Goal: Task Accomplishment & Management: Use online tool/utility

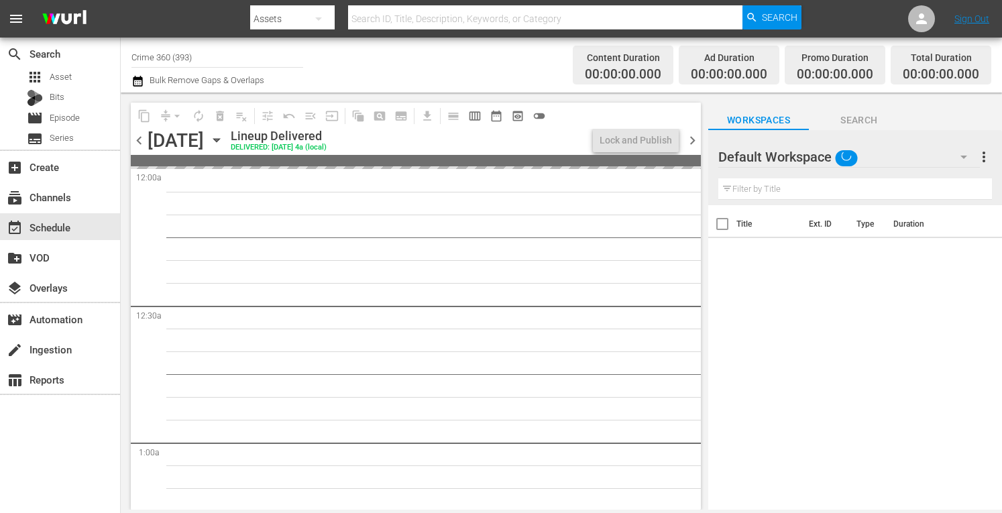
click at [211, 58] on input "Crime 360 (393)" at bounding box center [217, 57] width 172 height 32
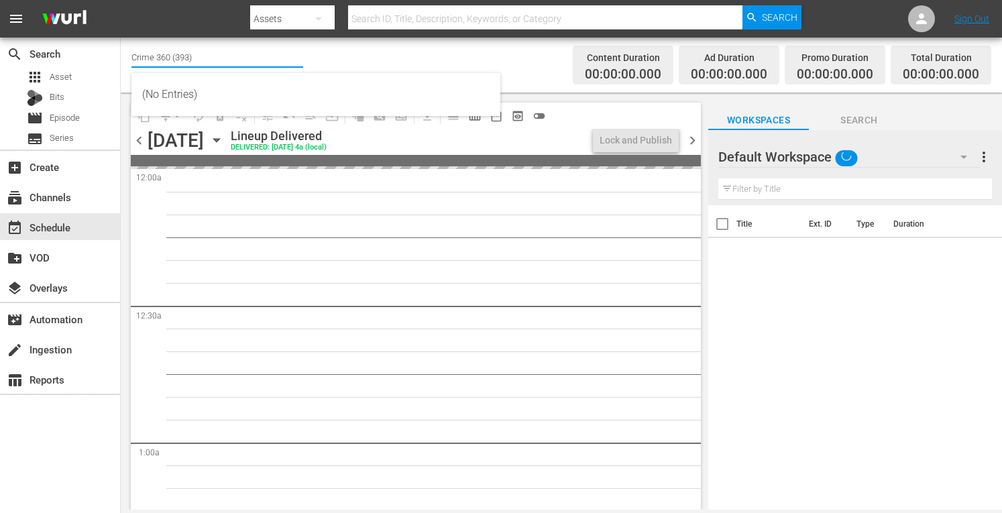
click at [211, 58] on input "Crime 360 (393)" at bounding box center [217, 57] width 172 height 32
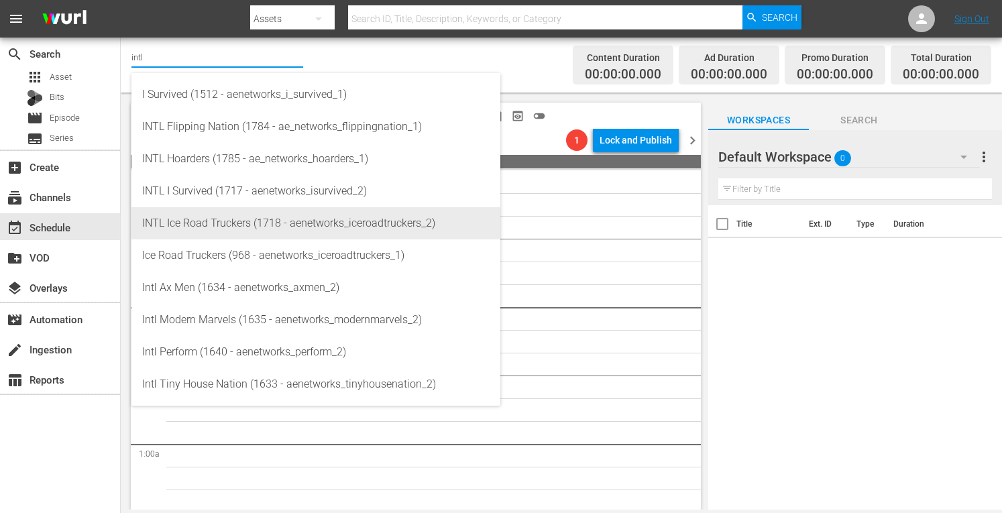
click at [211, 218] on div "INTL Ice Road Truckers (1718 - aenetworks_iceroadtruckers_2)" at bounding box center [315, 223] width 347 height 32
type input "INTL Ice Road Truckers (1718 - aenetworks_iceroadtruckers_2)"
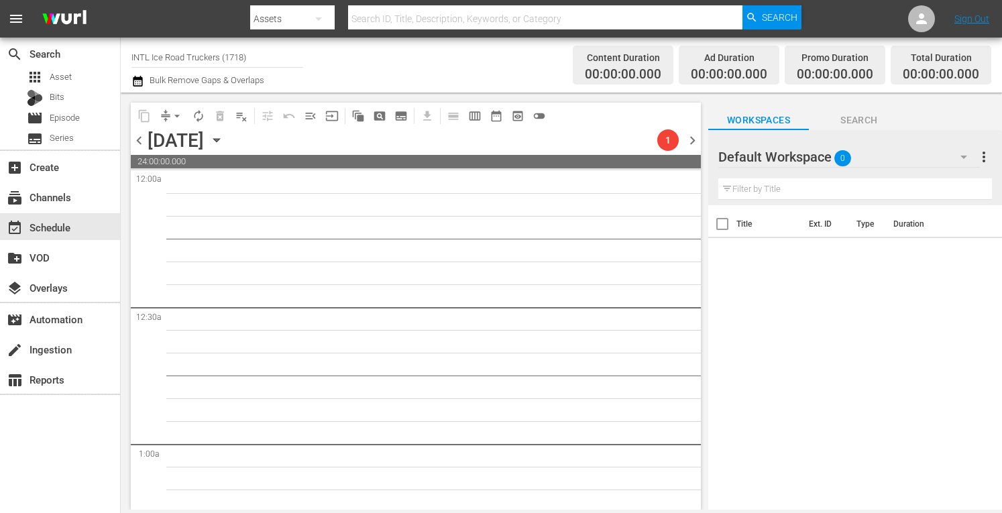
click at [227, 130] on div "[DATE] [DATE]" at bounding box center [188, 140] width 80 height 22
click at [219, 142] on icon "button" at bounding box center [216, 140] width 6 height 3
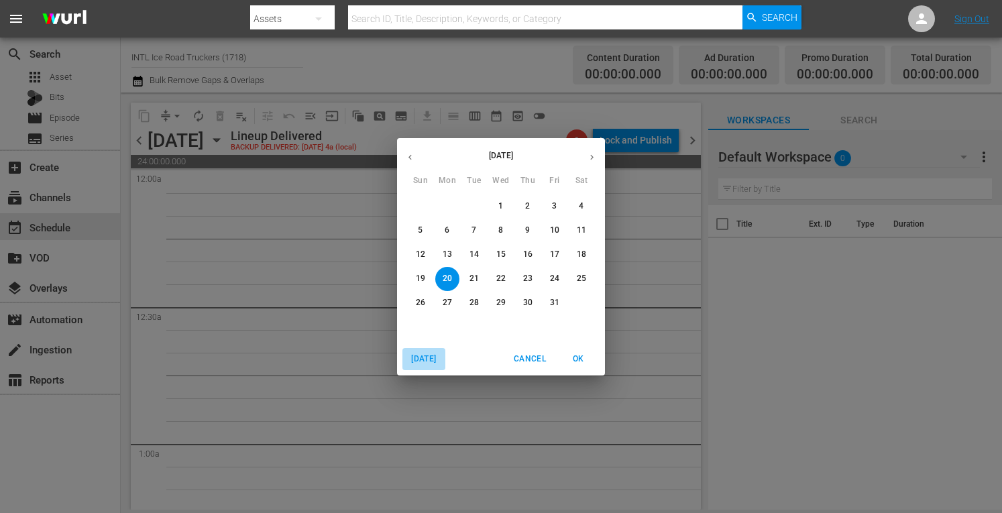
click at [435, 357] on span "[DATE]" at bounding box center [424, 359] width 32 height 14
click at [590, 159] on icon "button" at bounding box center [591, 156] width 3 height 5
click at [469, 209] on span "2" at bounding box center [474, 206] width 24 height 11
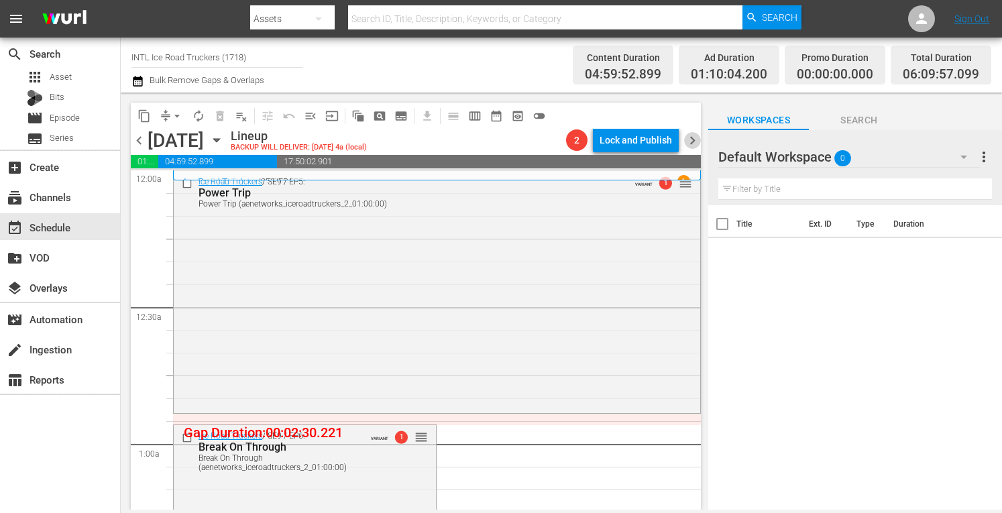
click at [696, 142] on span "chevron_right" at bounding box center [692, 140] width 17 height 17
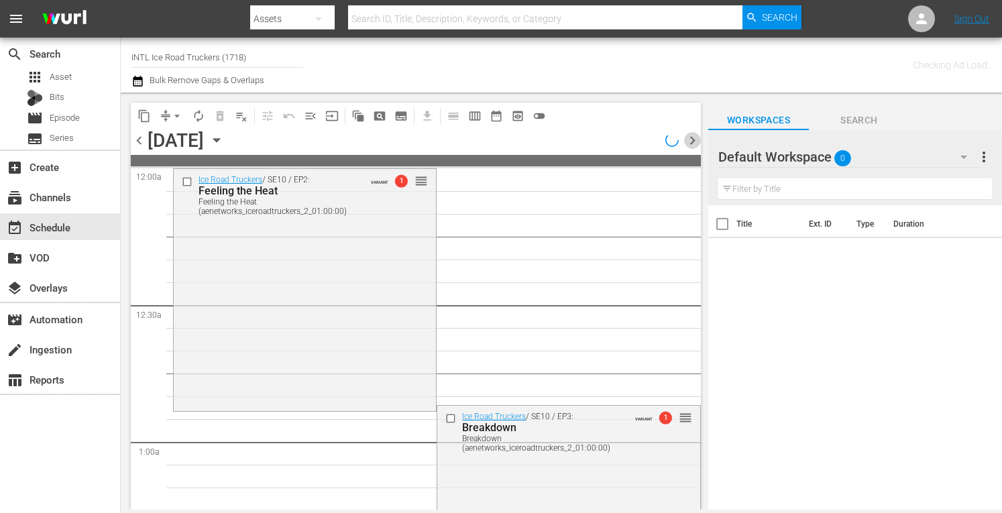
click at [696, 142] on span "chevron_right" at bounding box center [692, 140] width 17 height 17
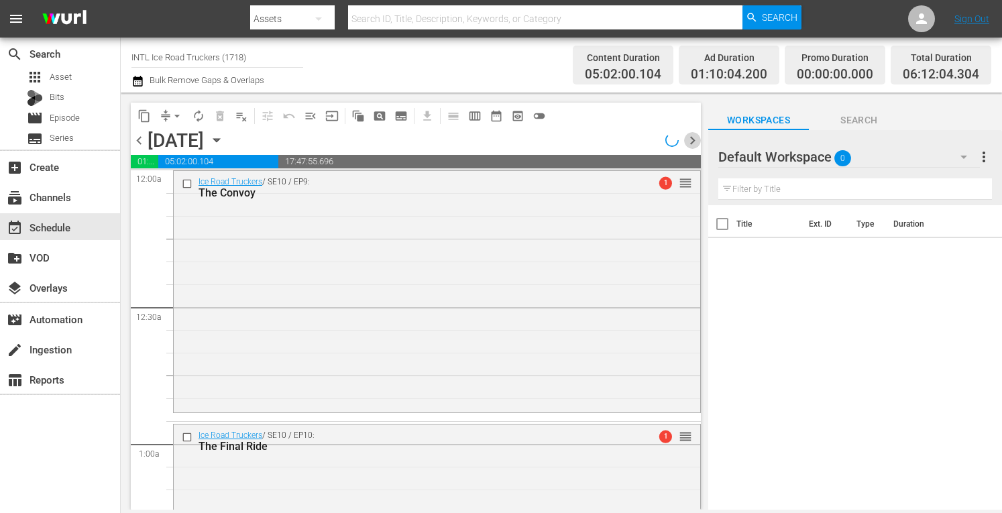
click at [696, 142] on span "chevron_right" at bounding box center [692, 140] width 17 height 17
